Goal: Task Accomplishment & Management: Manage account settings

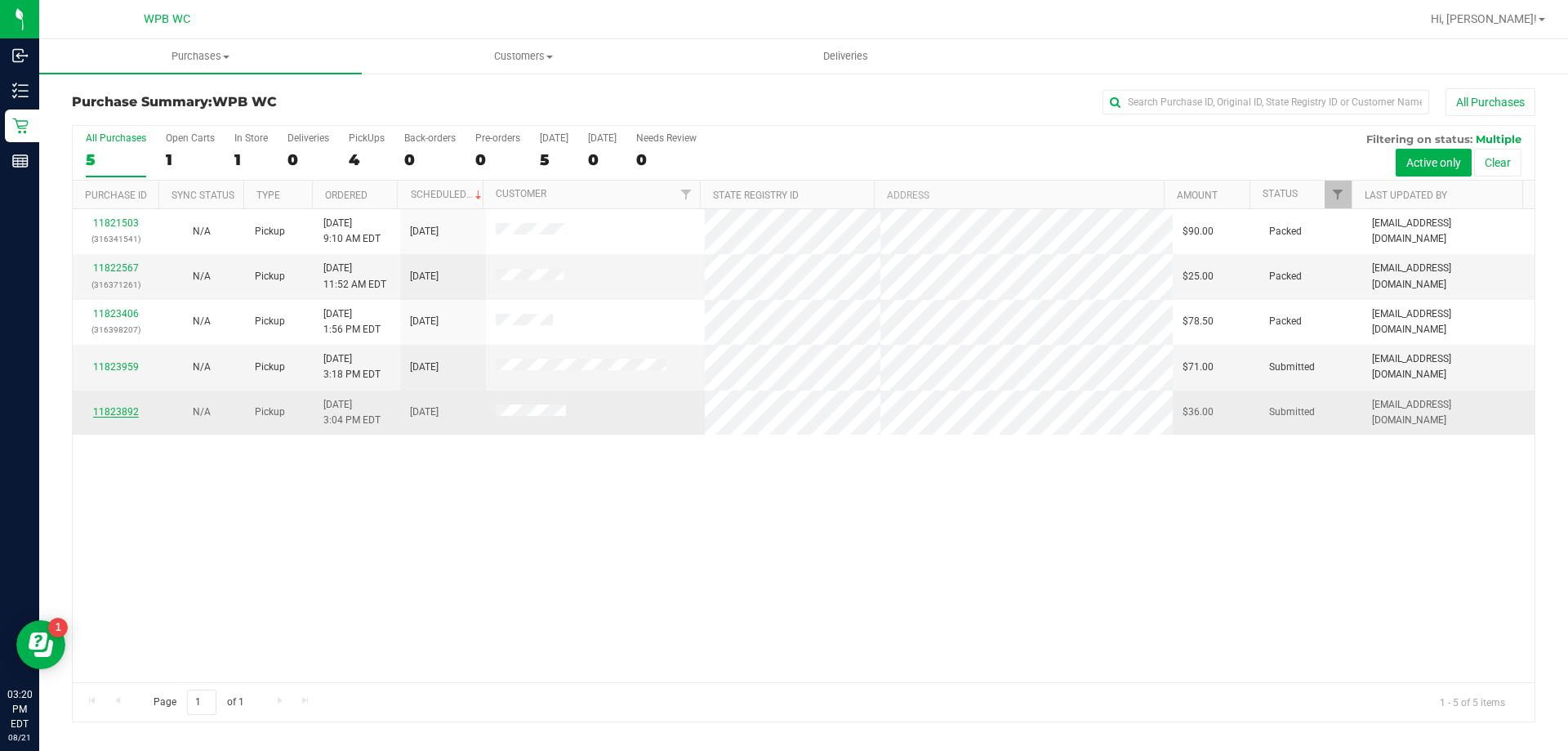
click at [127, 411] on link "11823892" at bounding box center [116, 411] width 46 height 11
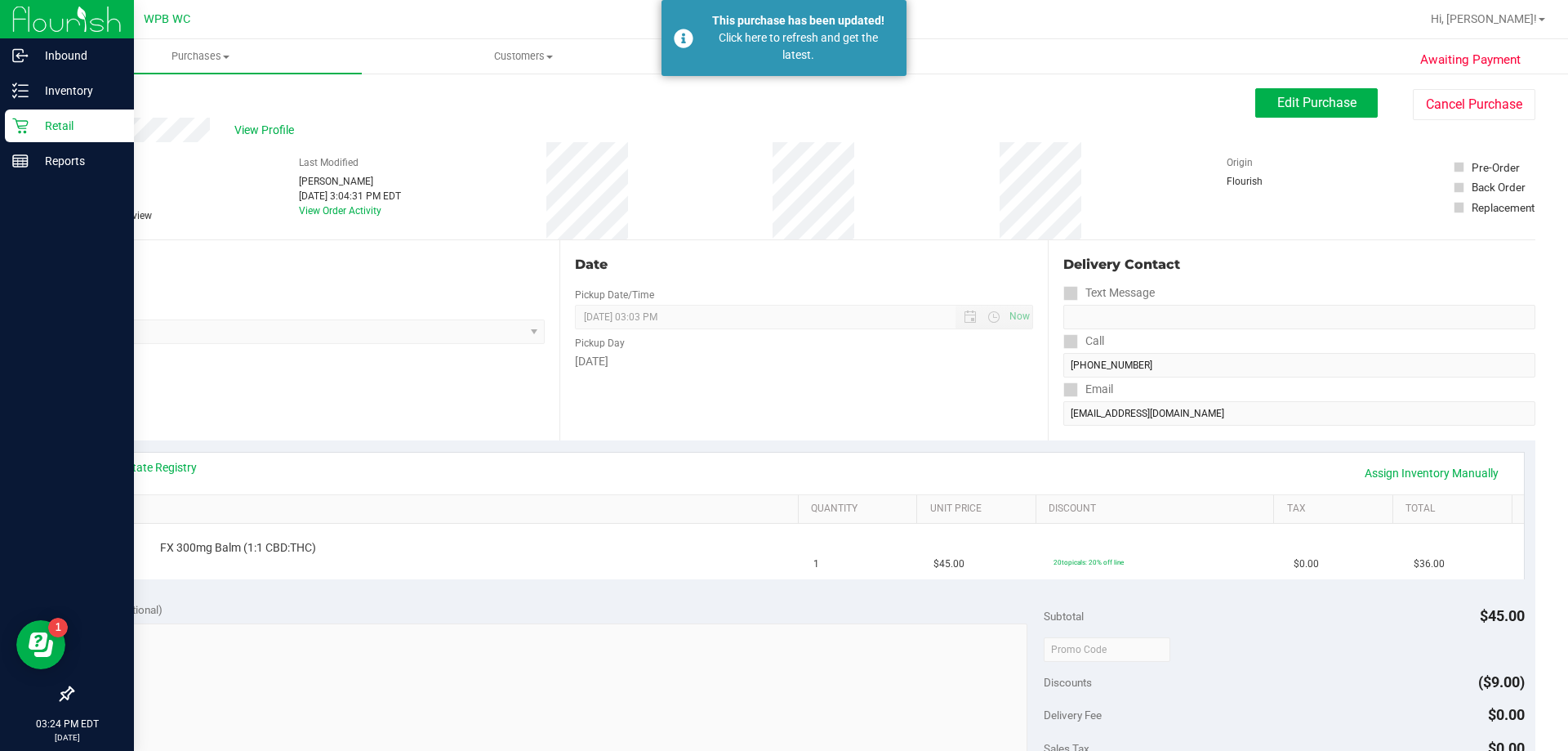
click at [14, 134] on icon at bounding box center [20, 126] width 16 height 16
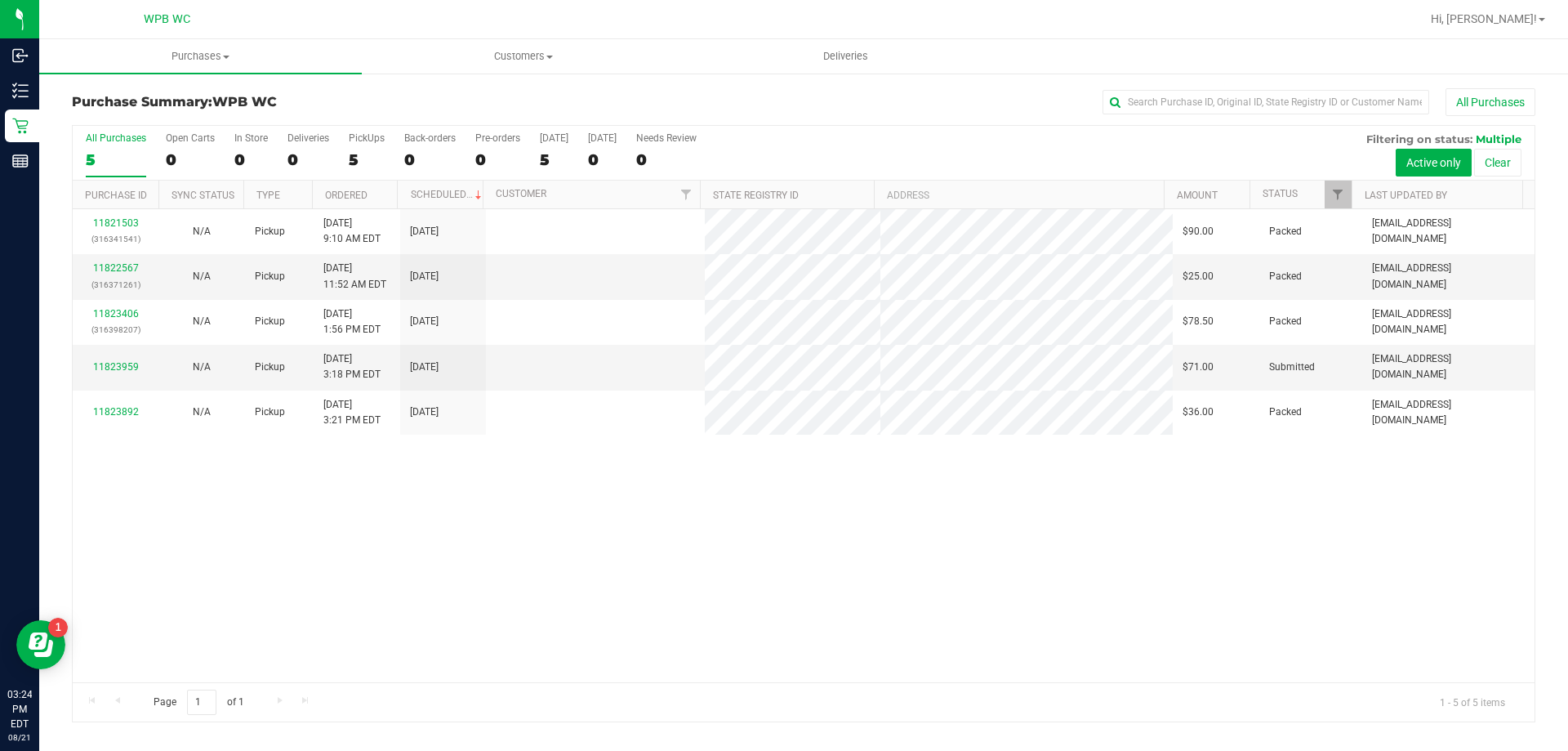
click at [885, 498] on div "11821503 (316341541) N/A Pickup [DATE] 9:10 AM EDT 8/21/2025 $90.00 Packed [EMA…" at bounding box center [803, 446] width 1462 height 473
click at [110, 360] on div "11823959" at bounding box center [116, 368] width 66 height 16
click at [113, 361] on link "11823959" at bounding box center [116, 366] width 46 height 11
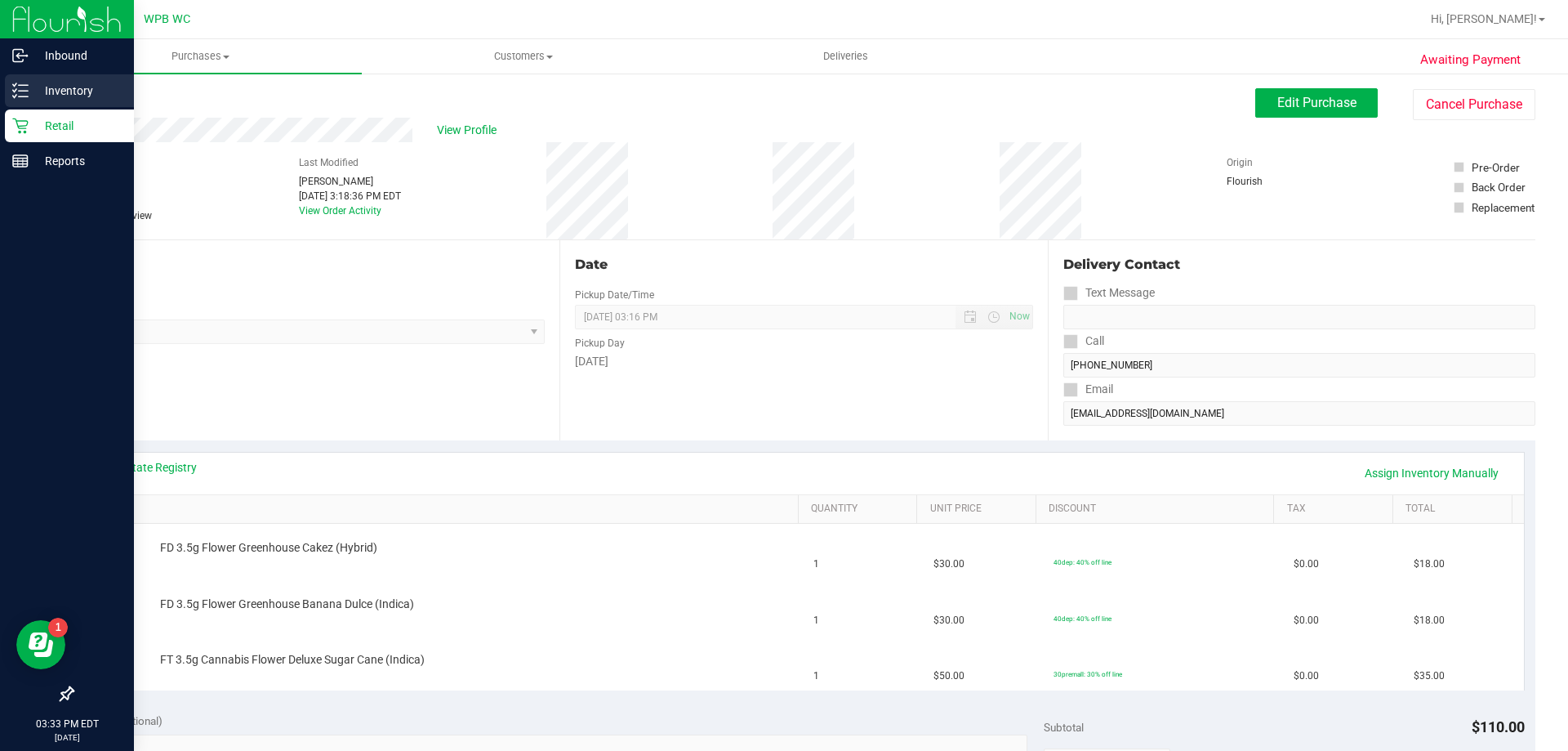
click at [49, 84] on p "Inventory" at bounding box center [78, 91] width 98 height 20
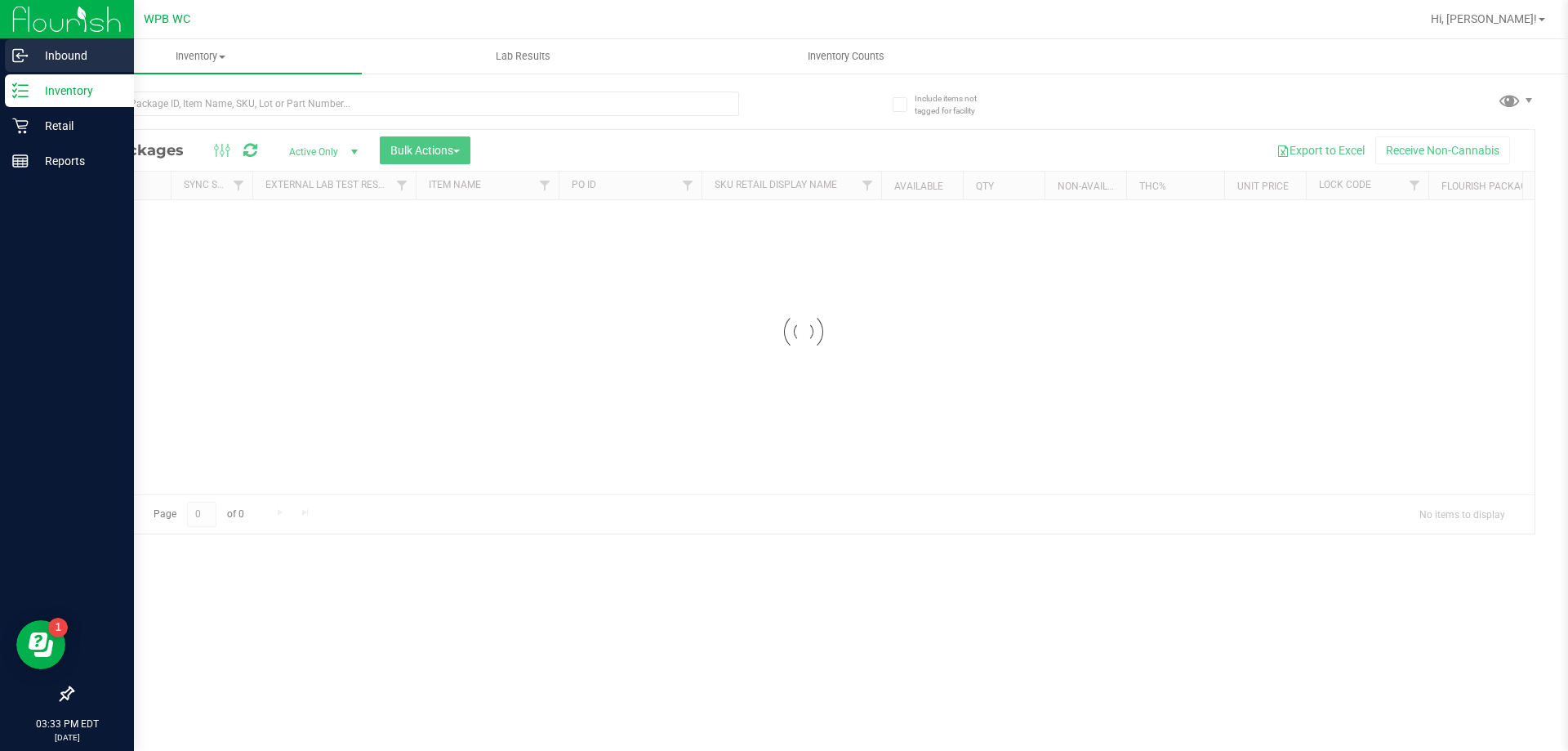
click at [66, 59] on p "Inbound" at bounding box center [78, 56] width 98 height 20
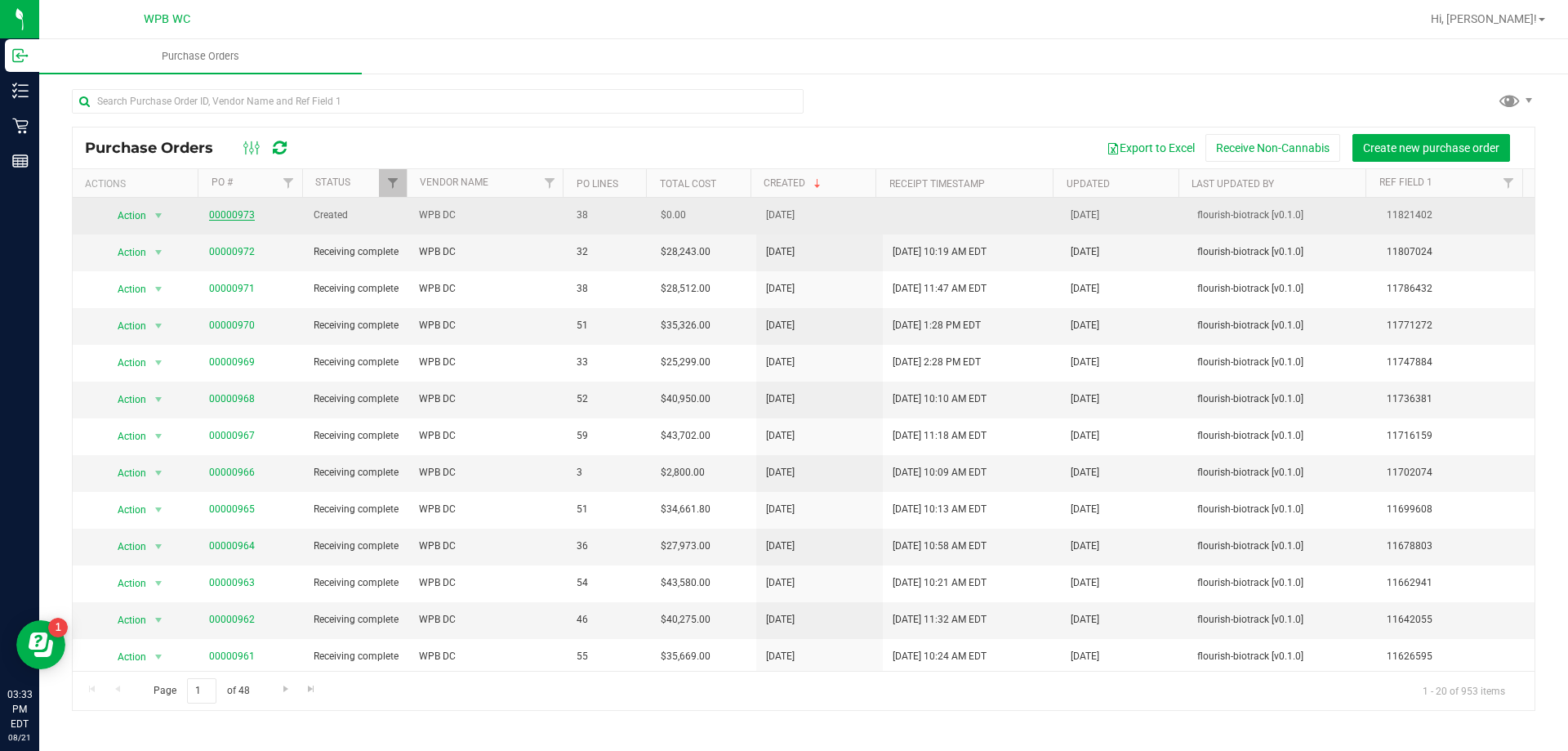
click at [243, 212] on link "00000973" at bounding box center [232, 214] width 46 height 11
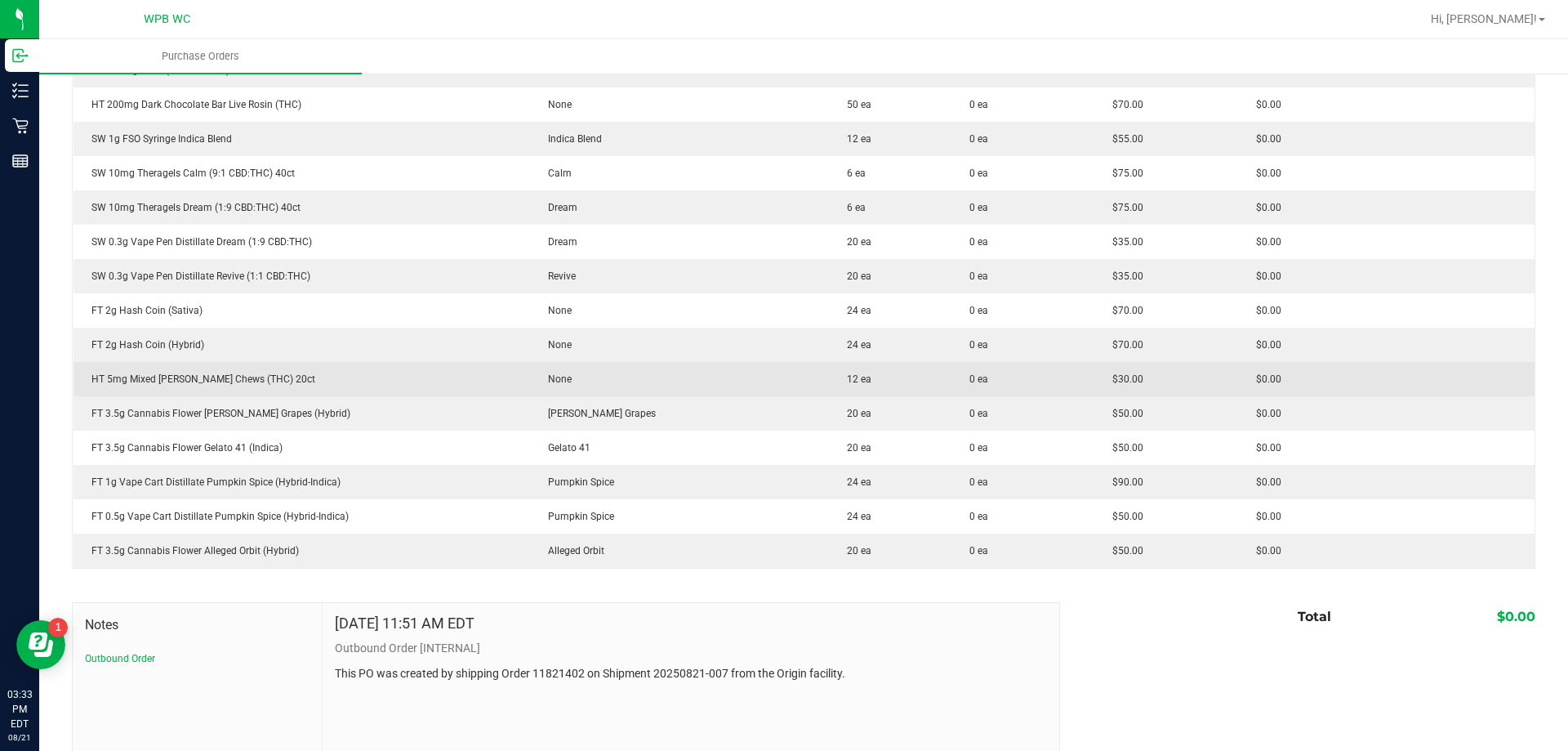
scroll to position [1144, 0]
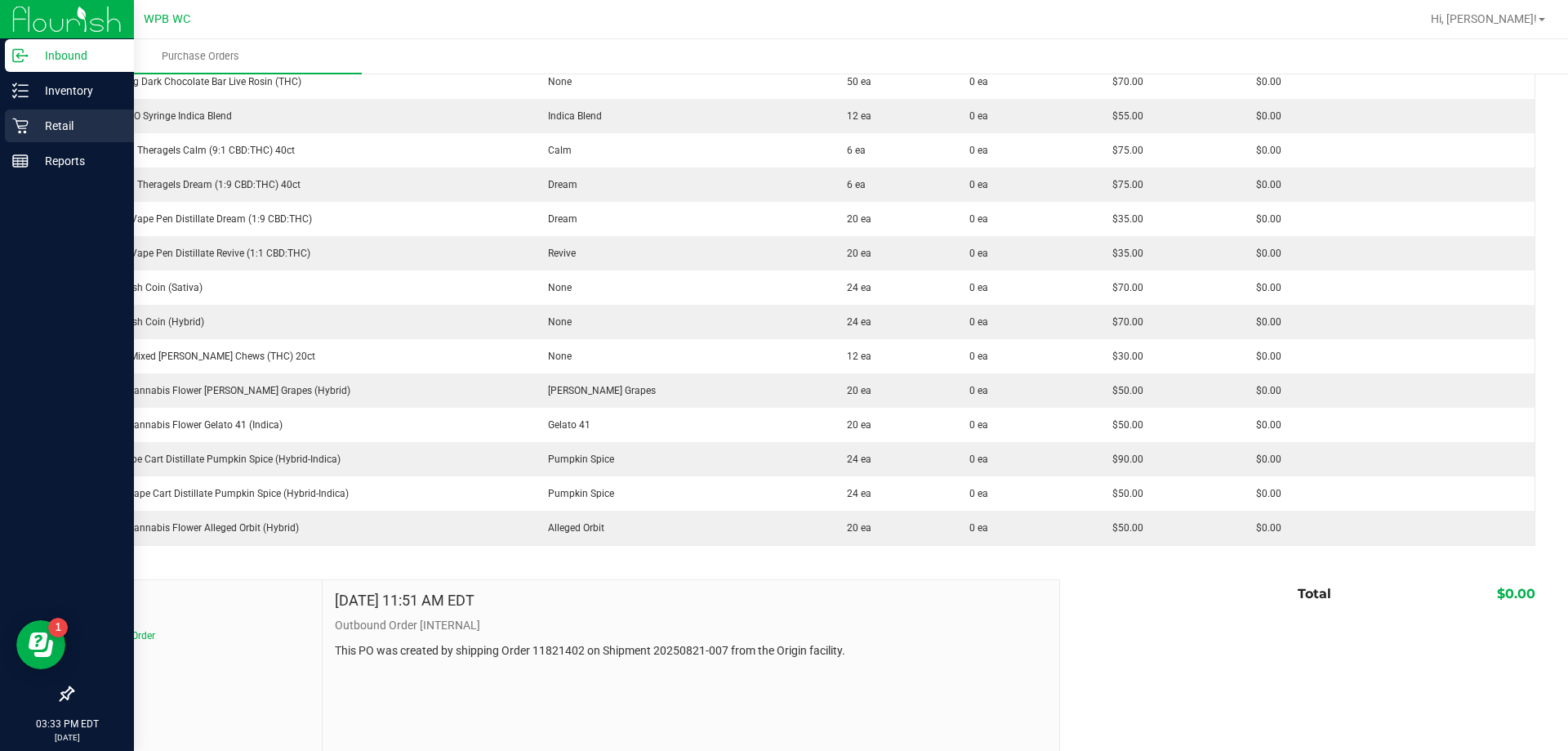
click at [38, 120] on p "Retail" at bounding box center [78, 126] width 98 height 20
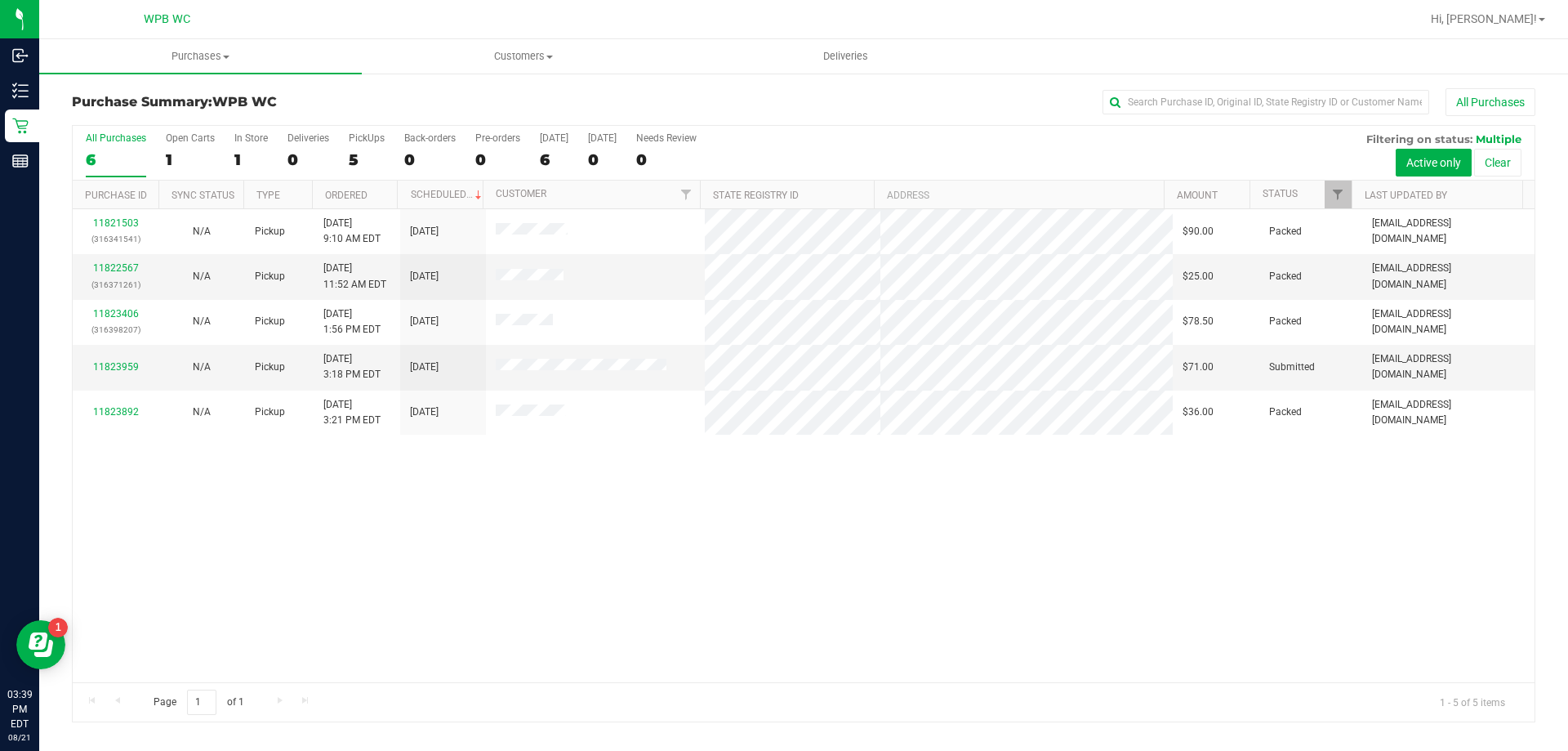
click at [1019, 531] on div "11821503 (316341541) N/A Pickup [DATE] 9:10 AM EDT 8/21/2025 $90.00 Packed [EMA…" at bounding box center [803, 446] width 1462 height 473
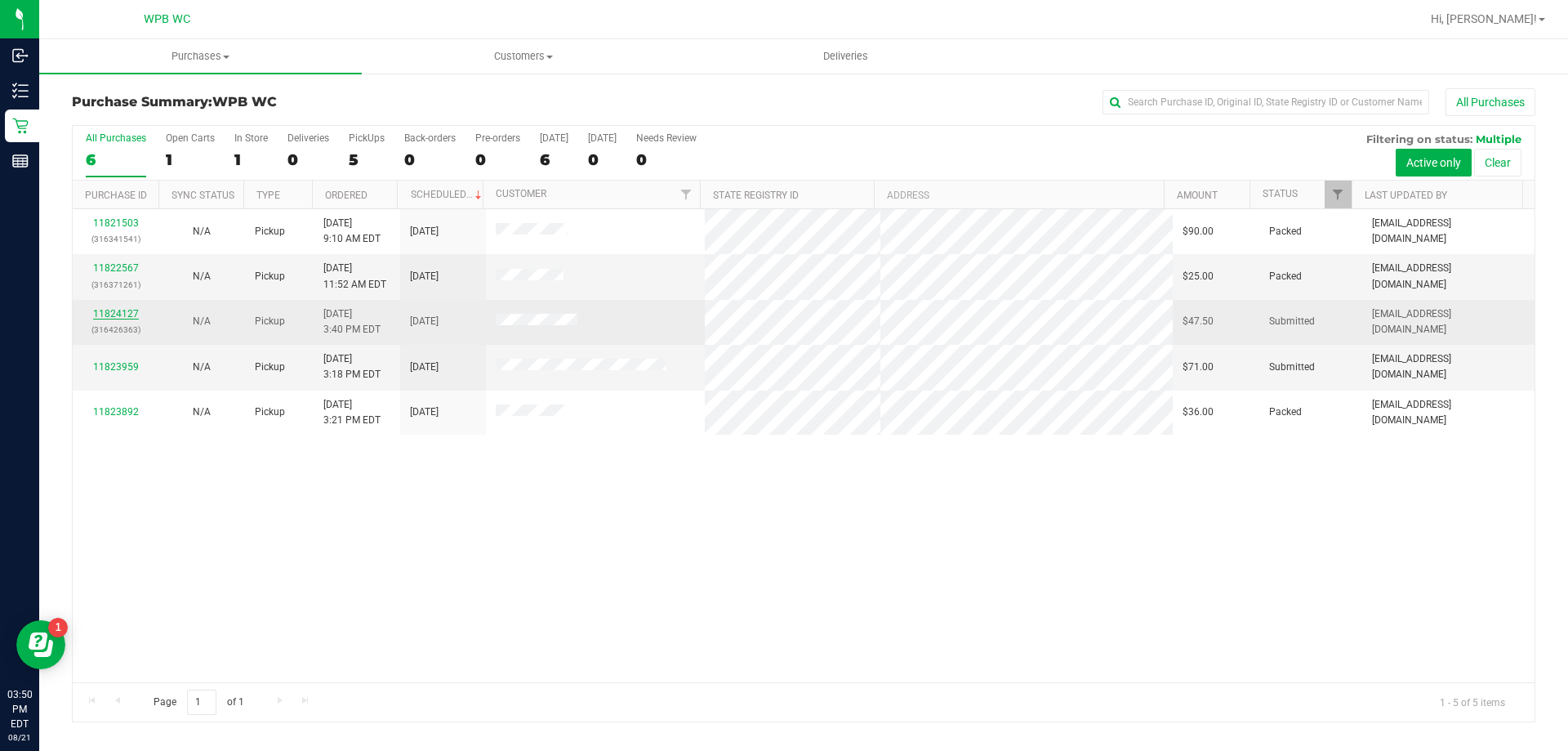
click at [124, 311] on link "11824127" at bounding box center [116, 313] width 46 height 11
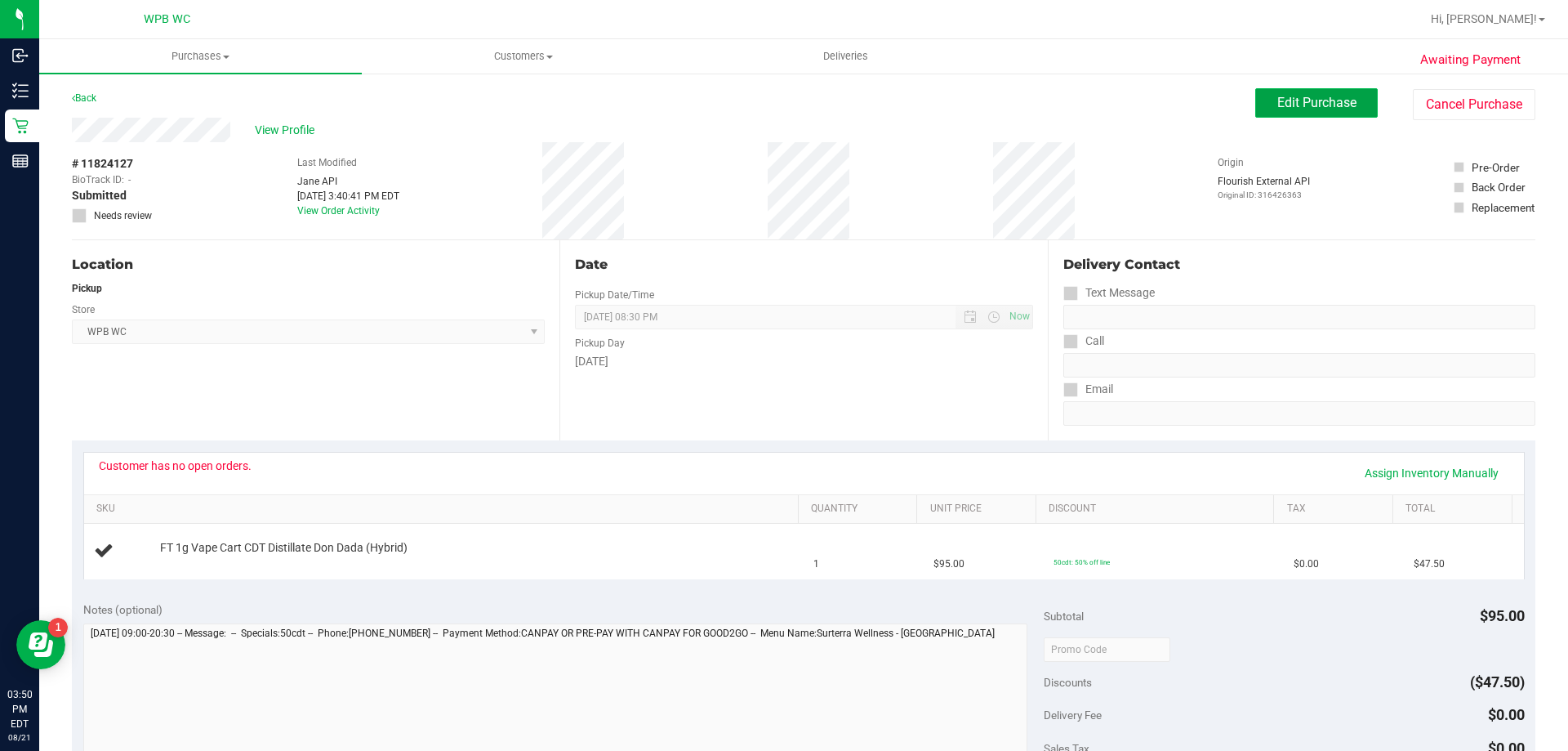
click at [1261, 98] on button "Edit Purchase" at bounding box center [1317, 104] width 123 height 30
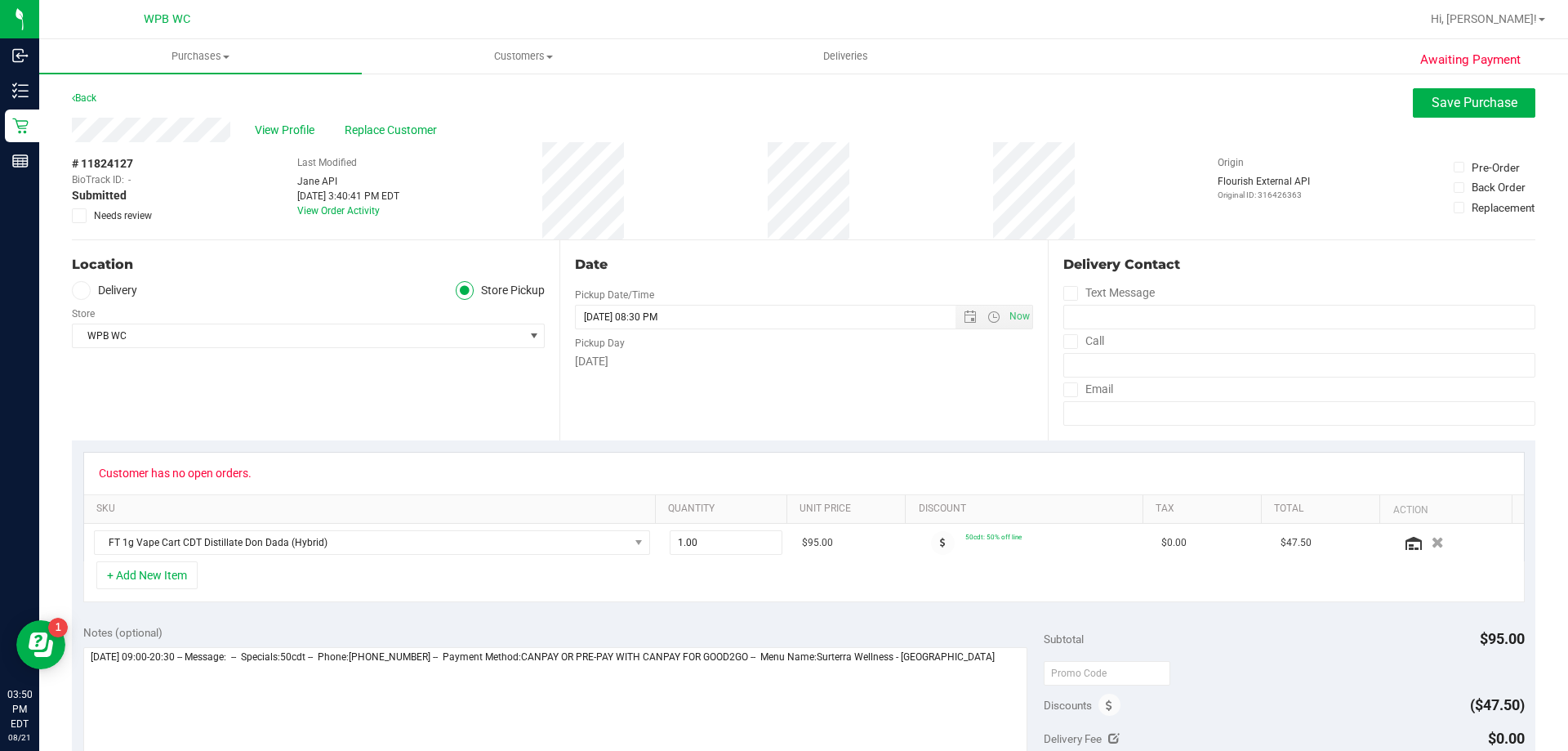
click at [79, 215] on icon at bounding box center [80, 215] width 11 height 0
click at [0, 0] on input "Needs review" at bounding box center [0, 0] width 0 height 0
click at [1450, 116] on button "Save Purchase" at bounding box center [1474, 104] width 123 height 30
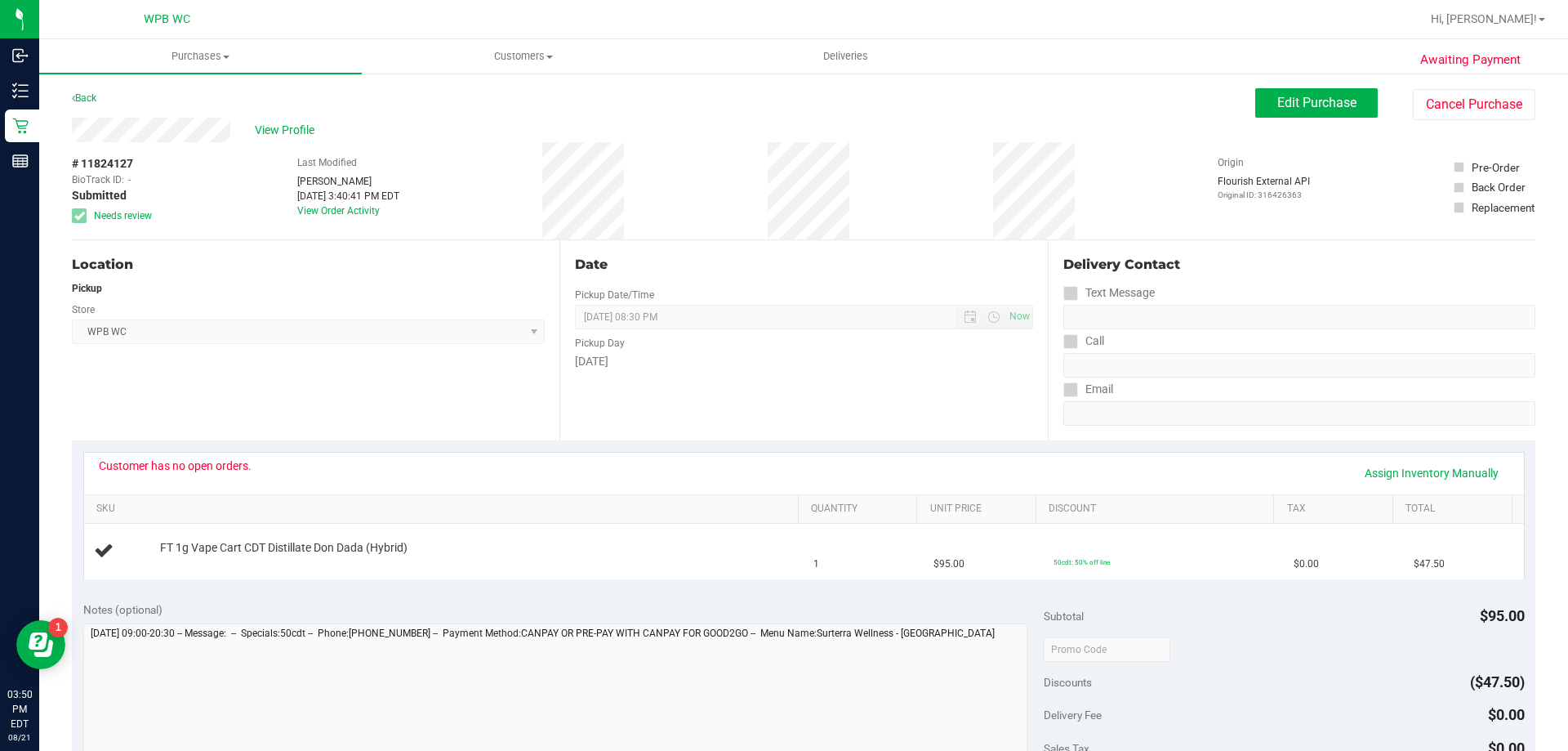
click at [316, 481] on div "Customer has no open orders. Assign Inventory Manually" at bounding box center [803, 474] width 1411 height 28
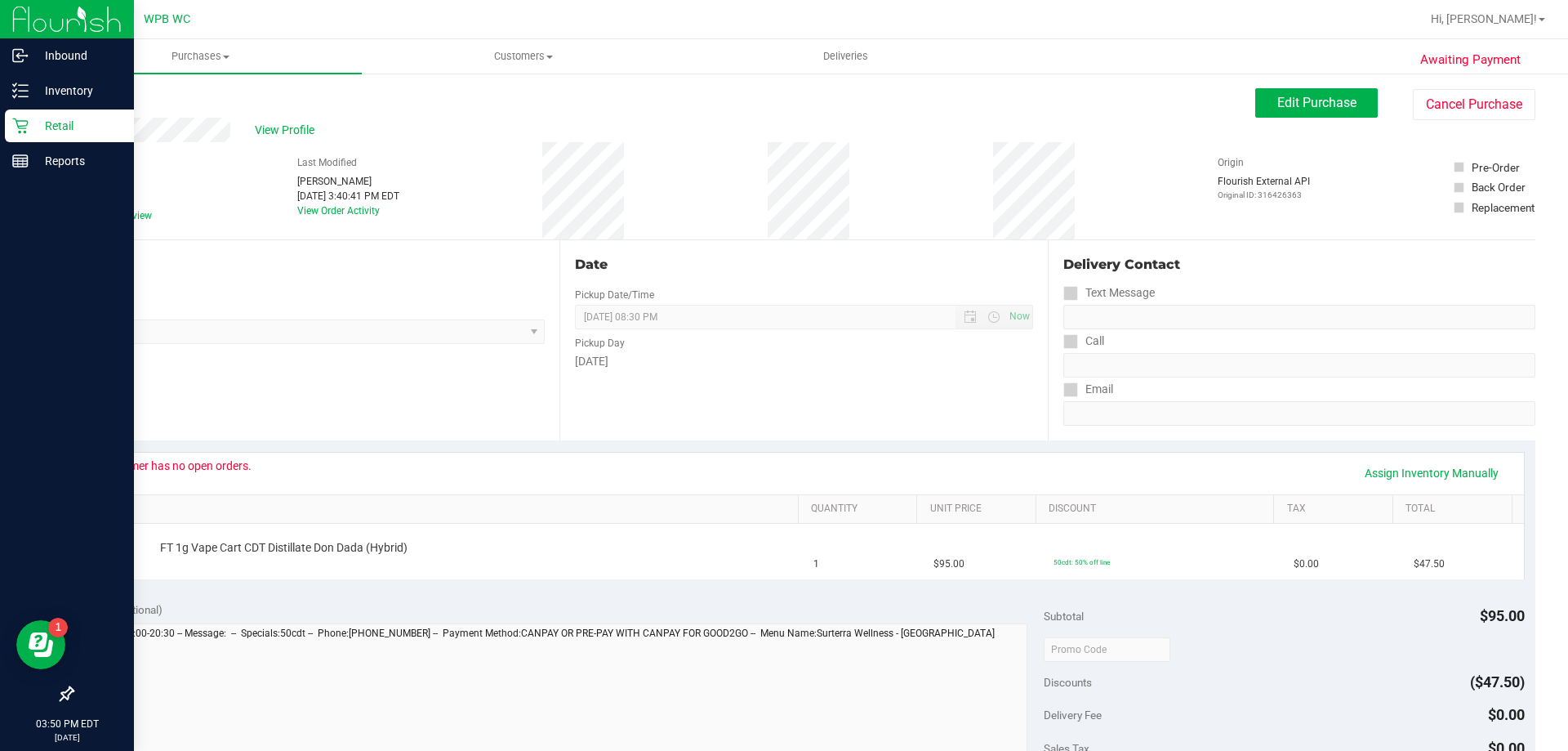
click at [32, 117] on p "Retail" at bounding box center [78, 126] width 98 height 20
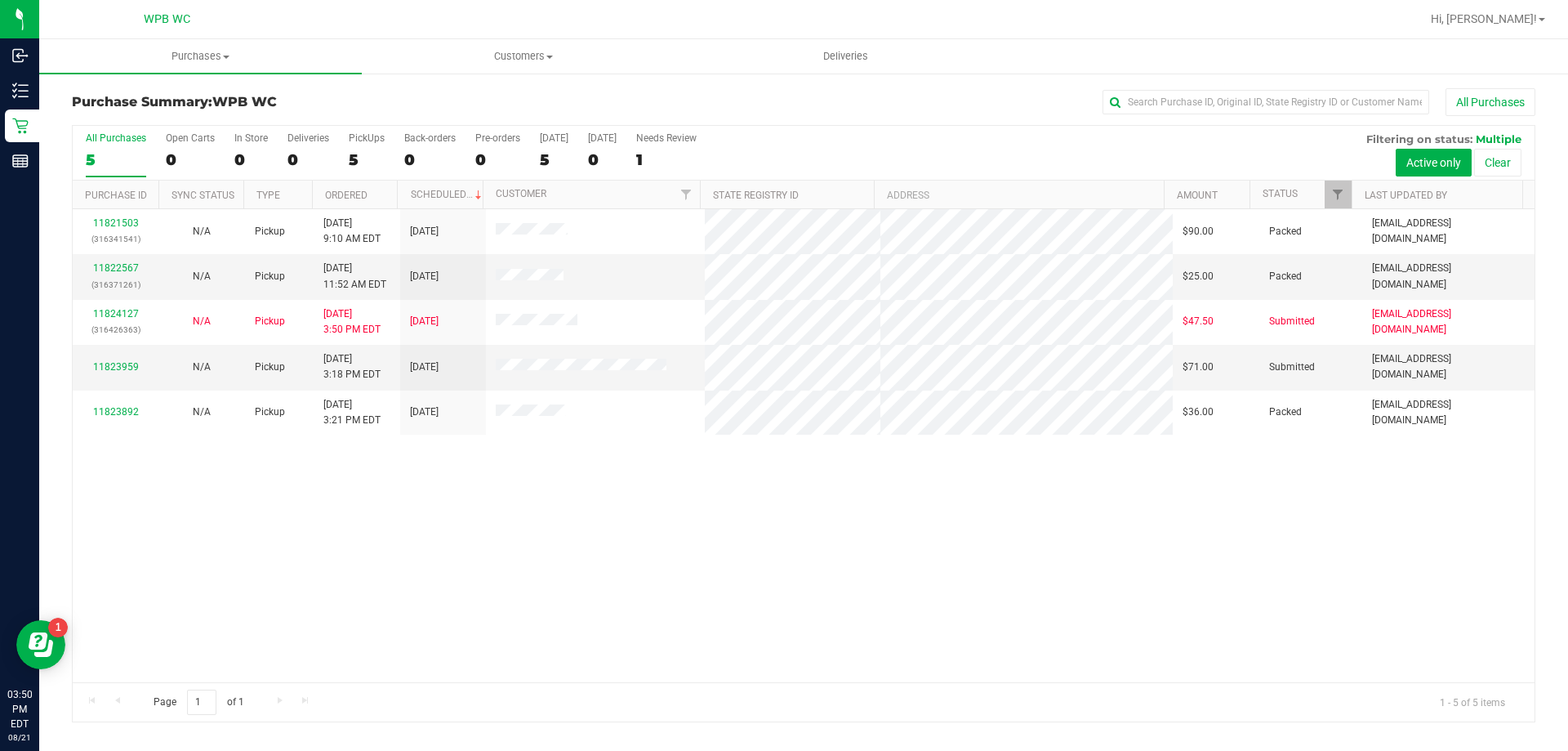
click at [874, 451] on div "11821503 (316341541) N/A Pickup [DATE] 9:10 AM EDT 8/21/2025 $90.00 Packed [EMA…" at bounding box center [803, 446] width 1462 height 473
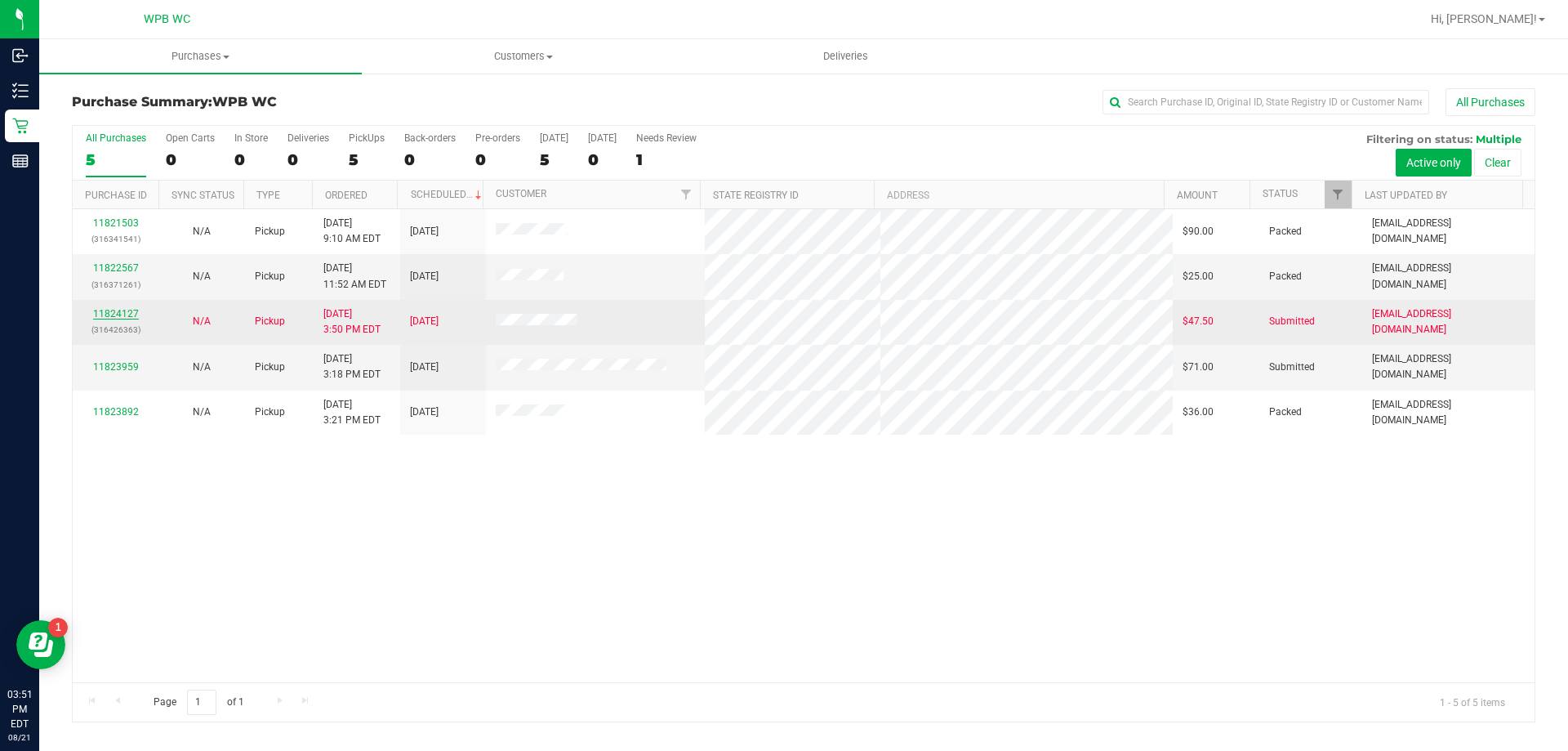
click at [127, 315] on link "11824127" at bounding box center [116, 313] width 46 height 11
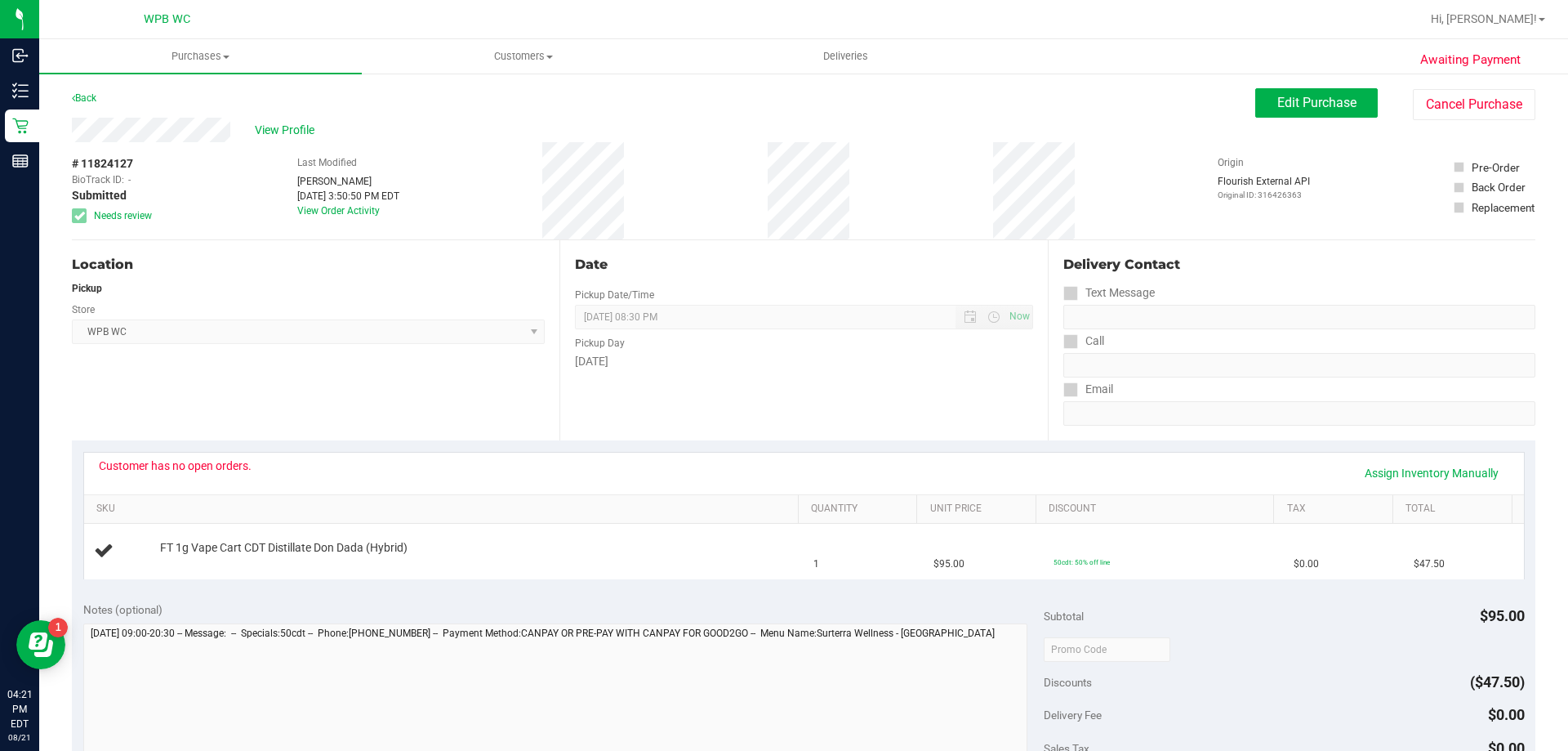
click at [43, 125] on div "Awaiting Payment Back Edit Purchase Cancel Purchase View Profile # 11824127 Bio…" at bounding box center [803, 684] width 1529 height 1226
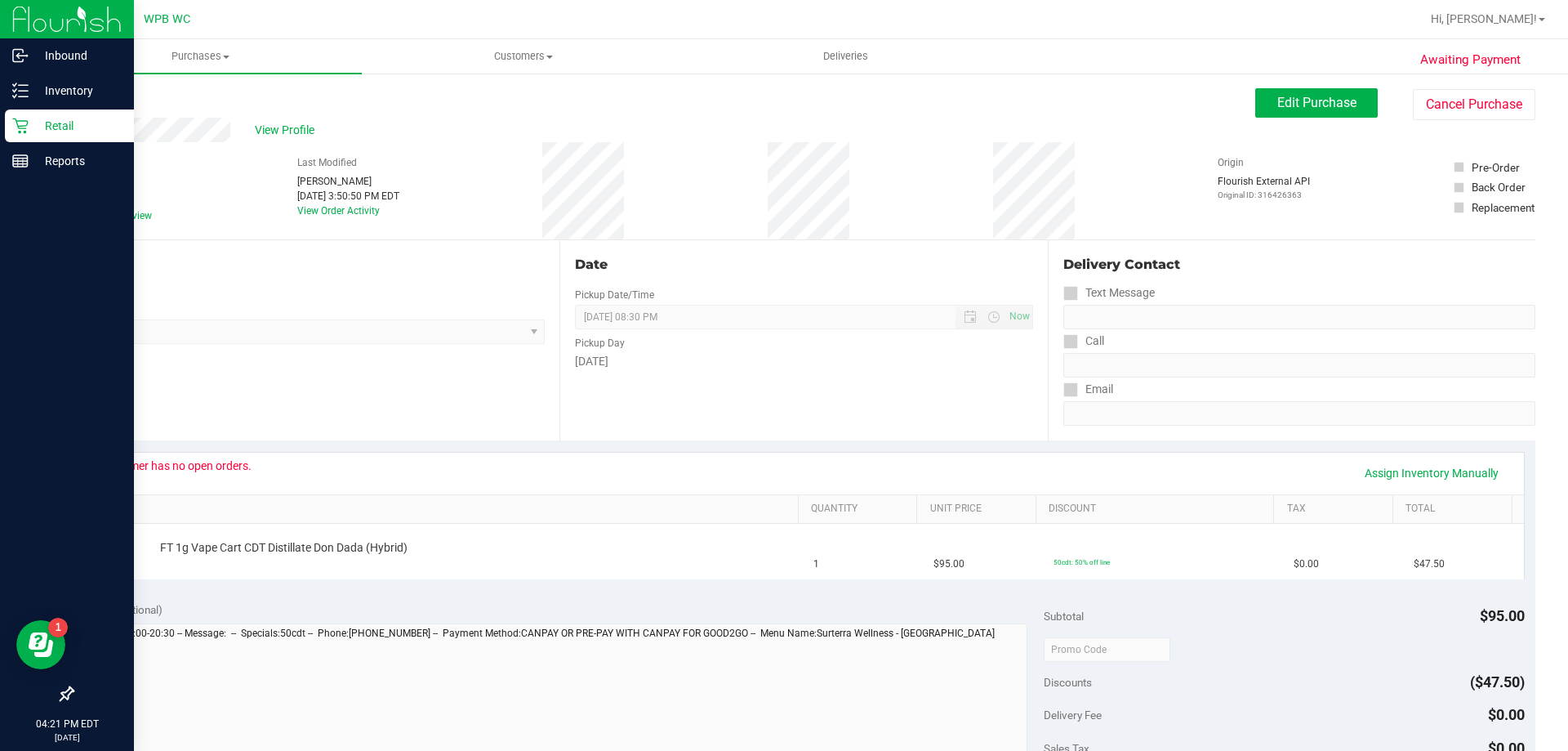
click at [26, 115] on div "Retail" at bounding box center [69, 126] width 129 height 33
